Goal: Task Accomplishment & Management: Manage account settings

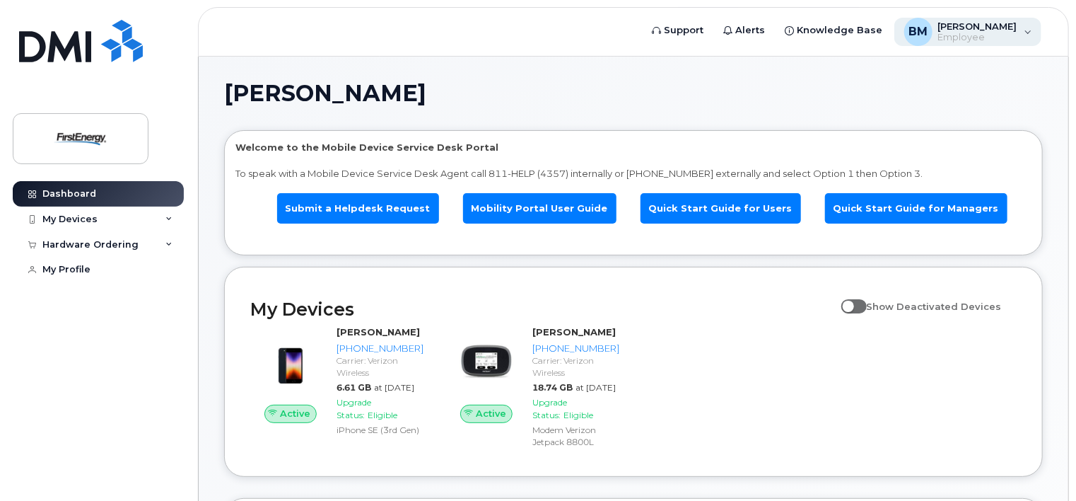
click at [964, 40] on span "Employee" at bounding box center [977, 37] width 79 height 11
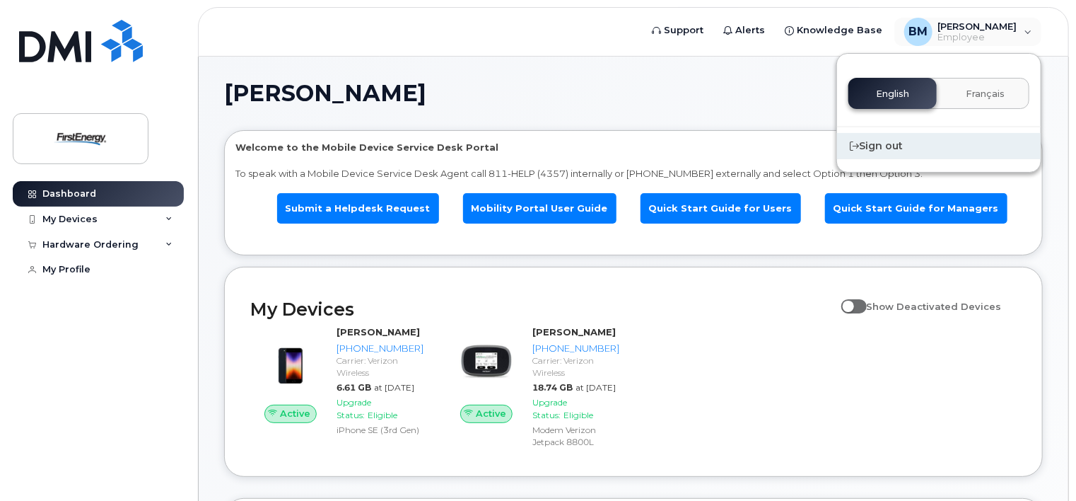
click at [908, 146] on div "Sign out" at bounding box center [939, 146] width 204 height 26
